Goal: Information Seeking & Learning: Learn about a topic

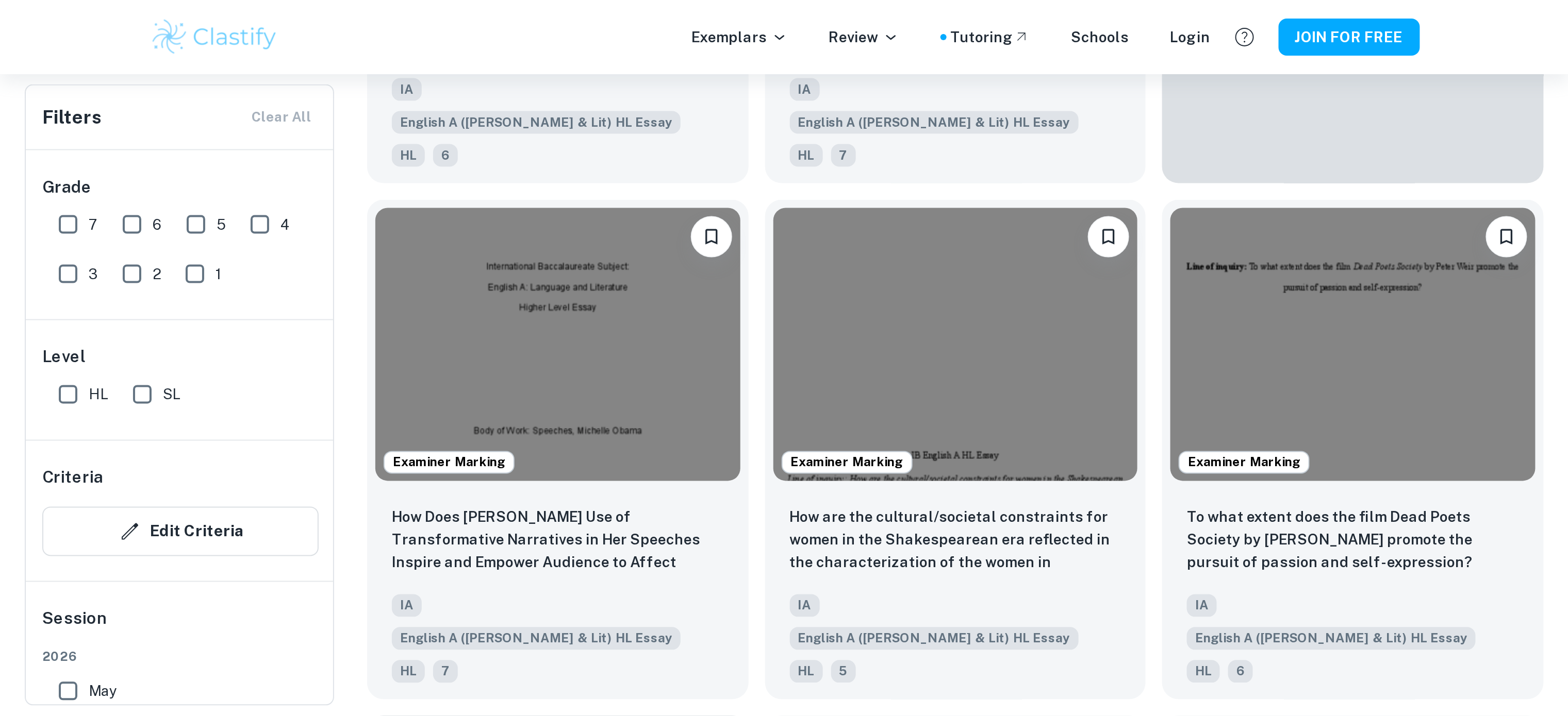
scroll to position [513, 0]
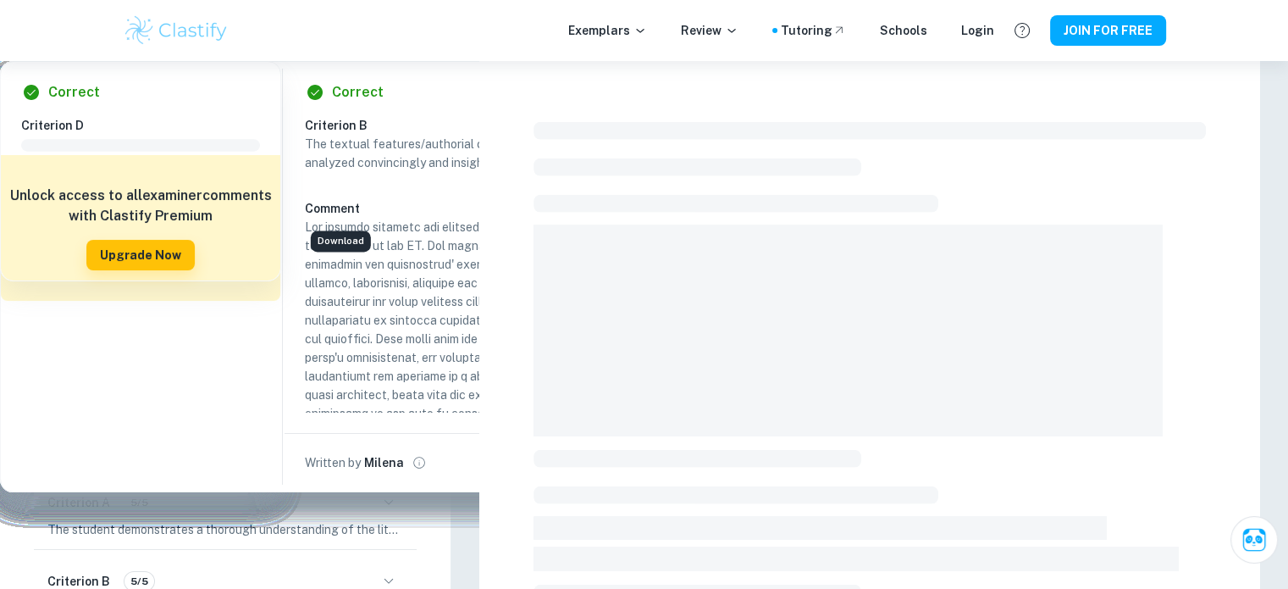
click at [343, 201] on icon "Download" at bounding box center [339, 202] width 20 height 20
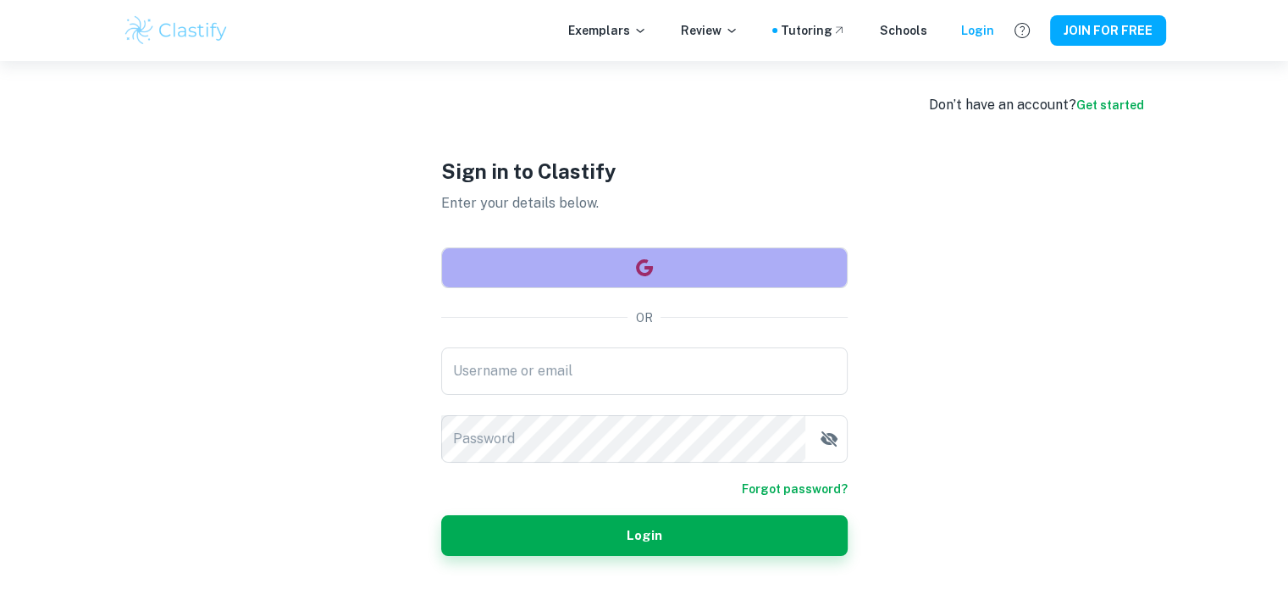
click at [682, 258] on button "button" at bounding box center [644, 267] width 407 height 41
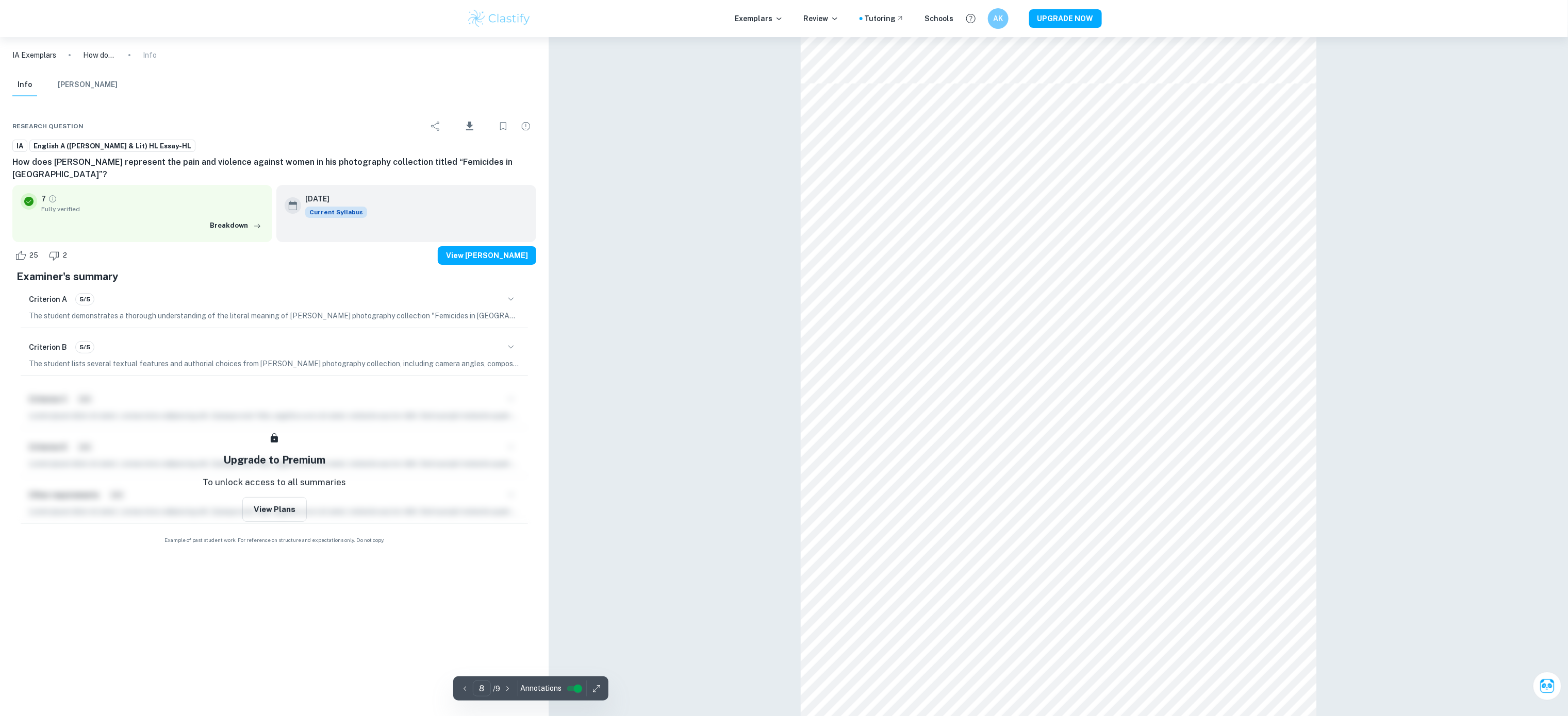
scroll to position [5202, 0]
type input "9"
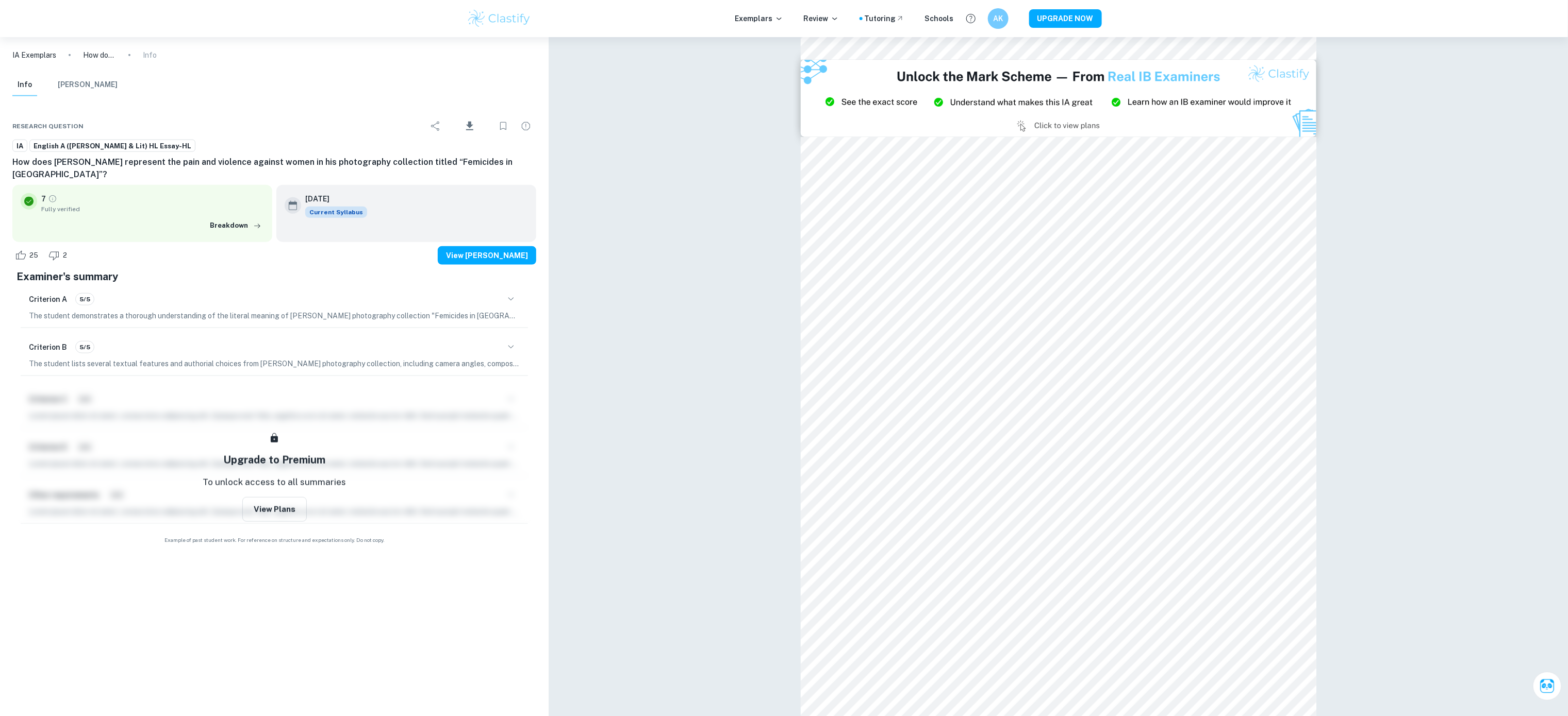
scroll to position [6179, 0]
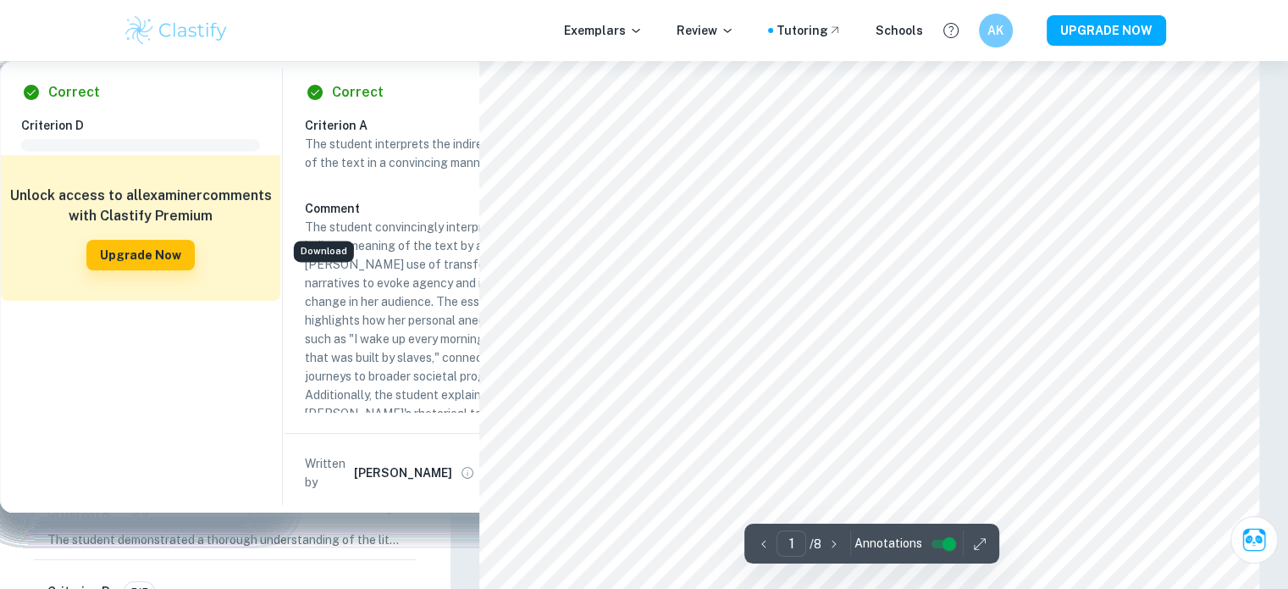
click at [319, 202] on icon "Download" at bounding box center [321, 207] width 12 height 14
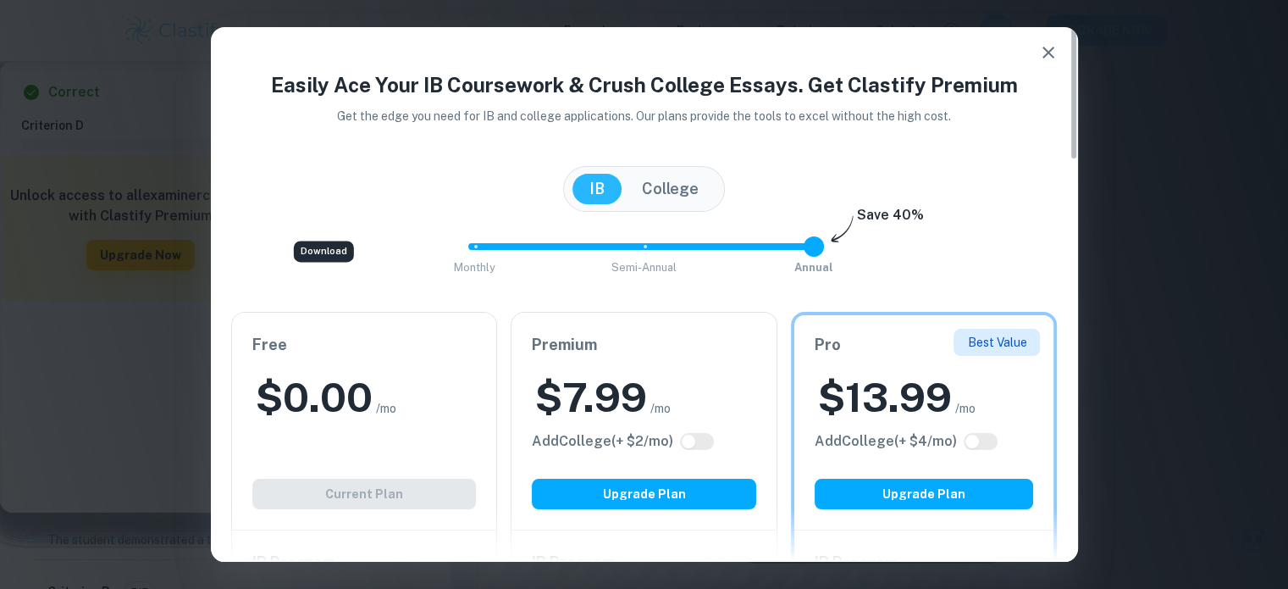
click at [429, 486] on div "Free $ 0.00 /mo Add College (+ $ 2 /mo) Current Plan" at bounding box center [364, 421] width 265 height 217
click at [1055, 47] on icon "button" at bounding box center [1049, 52] width 20 height 20
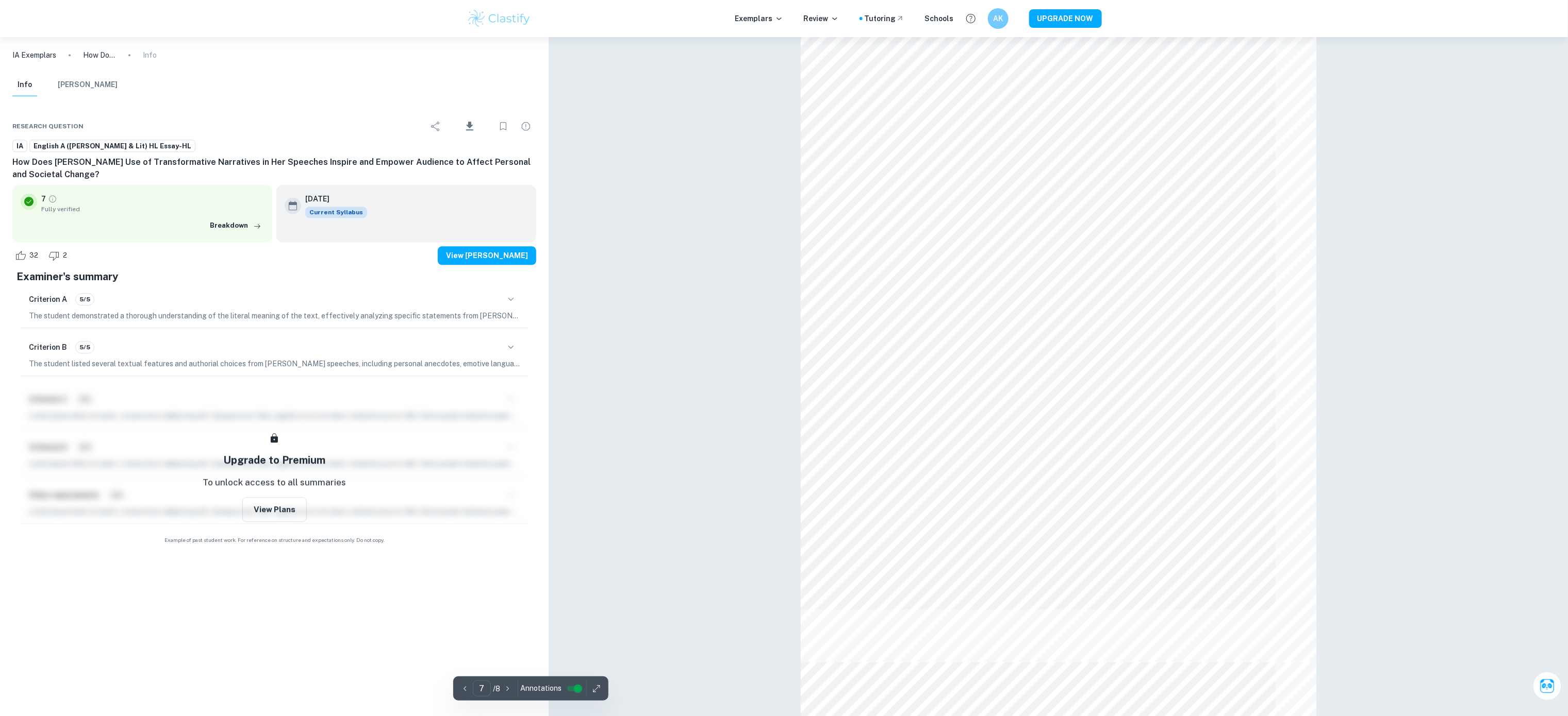
scroll to position [4197, 0]
type input "8"
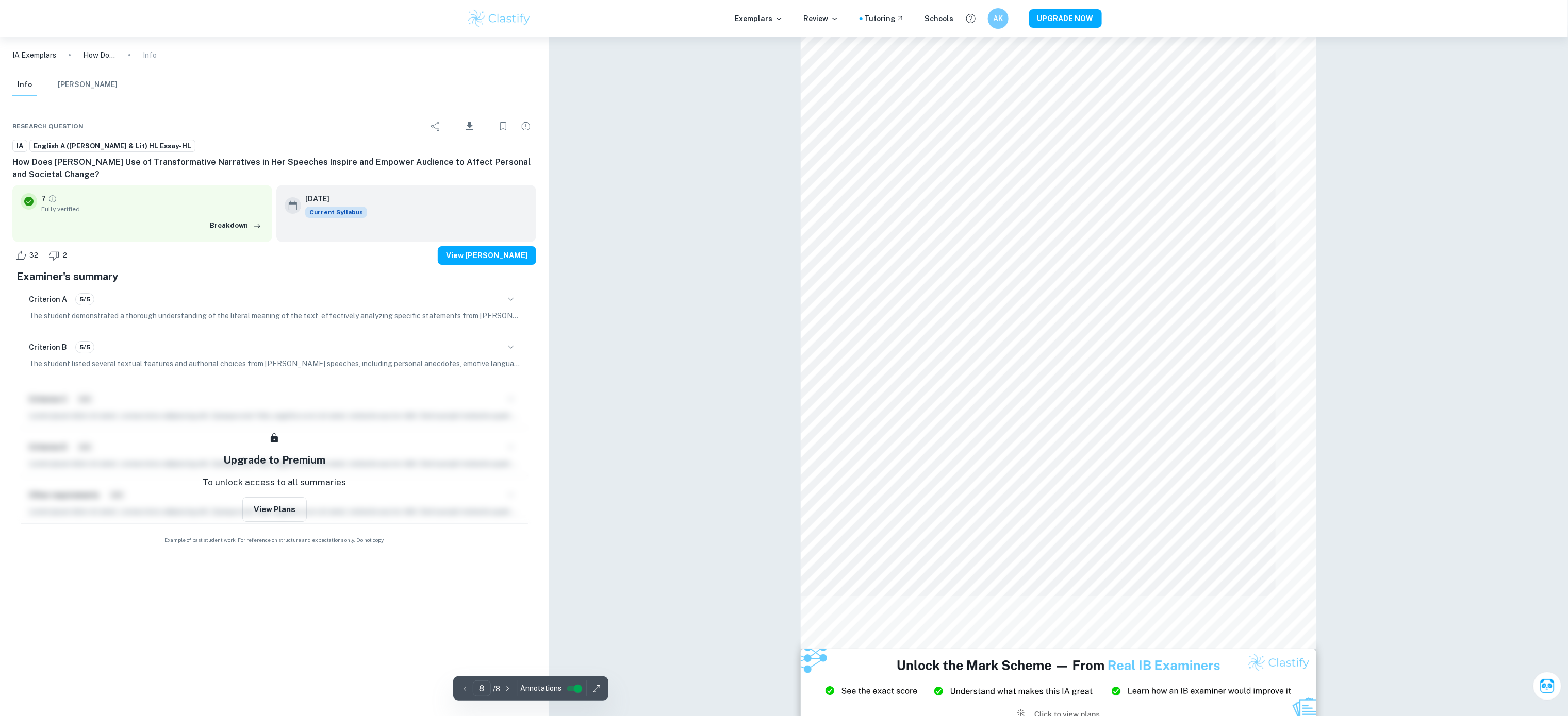
scroll to position [4879, 0]
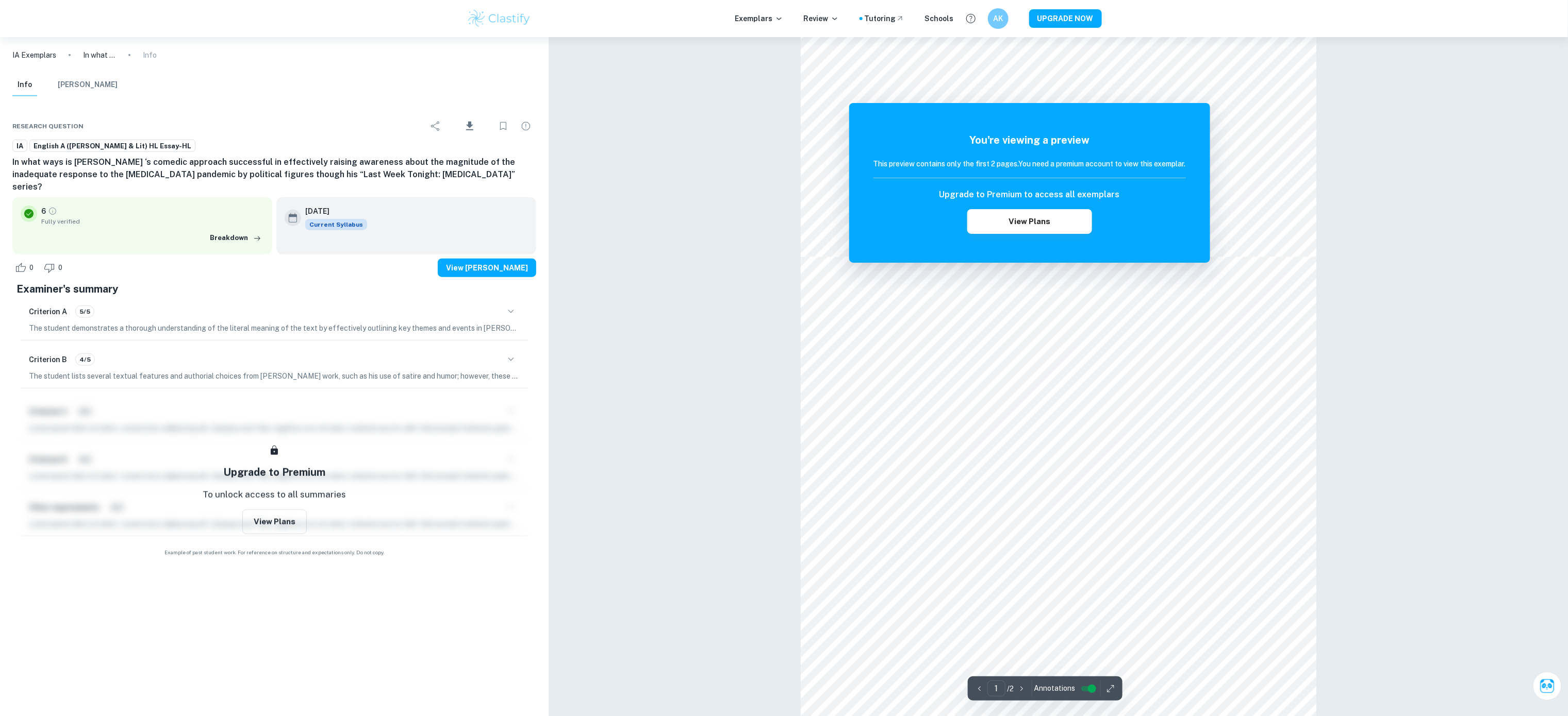
scroll to position [513, 0]
